Goal: Information Seeking & Learning: Find contact information

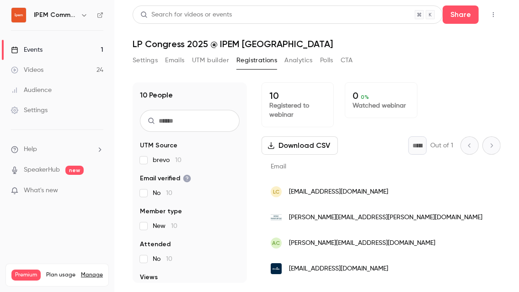
drag, startPoint x: 395, startPoint y: 192, endPoint x: 290, endPoint y: 189, distance: 105.8
click at [290, 189] on div "LC [EMAIL_ADDRESS][DOMAIN_NAME]" at bounding box center [400, 192] width 277 height 26
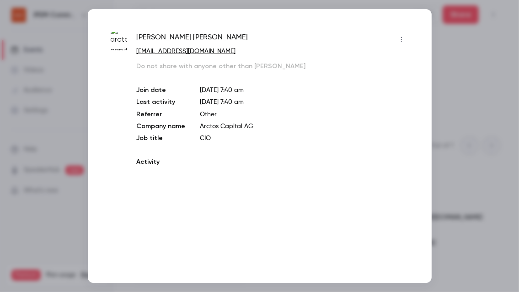
copy span "[EMAIL_ADDRESS][DOMAIN_NAME]"
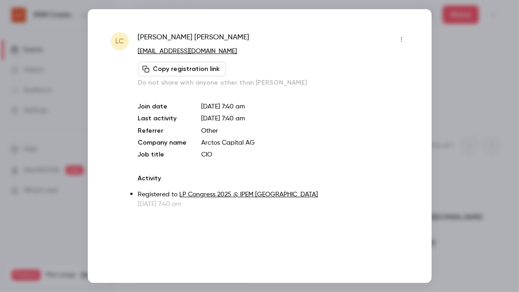
click at [403, 38] on icon "button" at bounding box center [401, 39] width 7 height 6
drag, startPoint x: 389, startPoint y: 23, endPoint x: 238, endPoint y: 44, distance: 151.6
click at [388, 23] on div at bounding box center [259, 146] width 519 height 292
drag, startPoint x: 238, startPoint y: 44, endPoint x: 239, endPoint y: 55, distance: 11.5
click at [239, 55] on div "Ludovic Colin ludovic.colin@arctos-capital.com Copy registration link Do not sh…" at bounding box center [273, 59] width 271 height 55
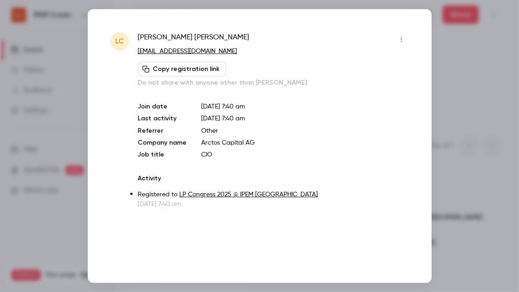
copy div "[EMAIL_ADDRESS][DOMAIN_NAME]"
click at [450, 21] on div at bounding box center [259, 146] width 519 height 292
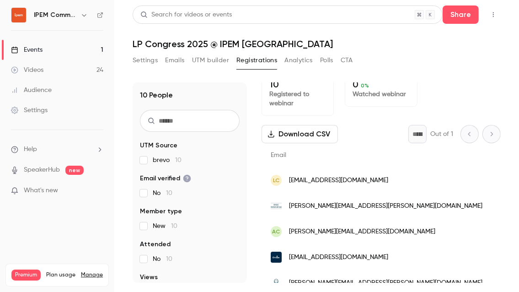
scroll to position [16, 0]
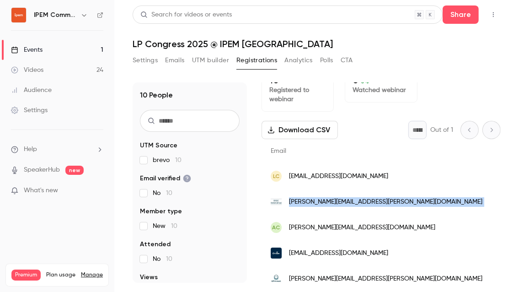
drag, startPoint x: 423, startPoint y: 200, endPoint x: 306, endPoint y: 196, distance: 117.2
copy span "[PERSON_NAME][EMAIL_ADDRESS][PERSON_NAME][DOMAIN_NAME]"
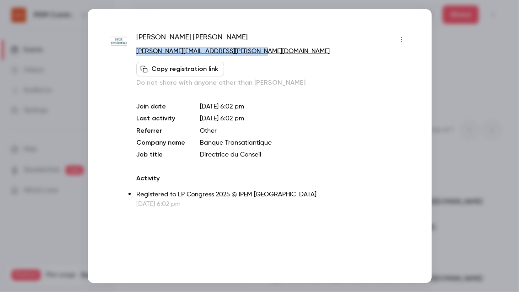
drag, startPoint x: 286, startPoint y: 55, endPoint x: 136, endPoint y: 51, distance: 150.2
click at [136, 51] on div "Anne Landon anne.landon@banquetransatlantique.com Copy registration link Do not…" at bounding box center [260, 120] width 298 height 177
copy link "[PERSON_NAME][EMAIL_ADDRESS][PERSON_NAME][DOMAIN_NAME]"
drag, startPoint x: 486, startPoint y: 72, endPoint x: 452, endPoint y: 70, distance: 33.9
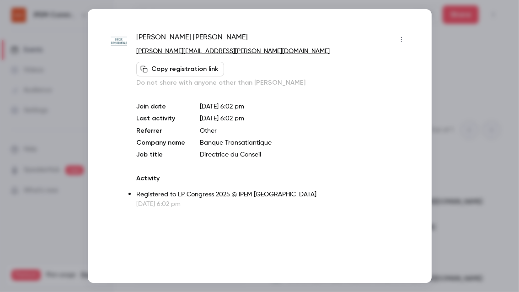
click at [486, 72] on div at bounding box center [259, 146] width 519 height 292
